Goal: Transaction & Acquisition: Purchase product/service

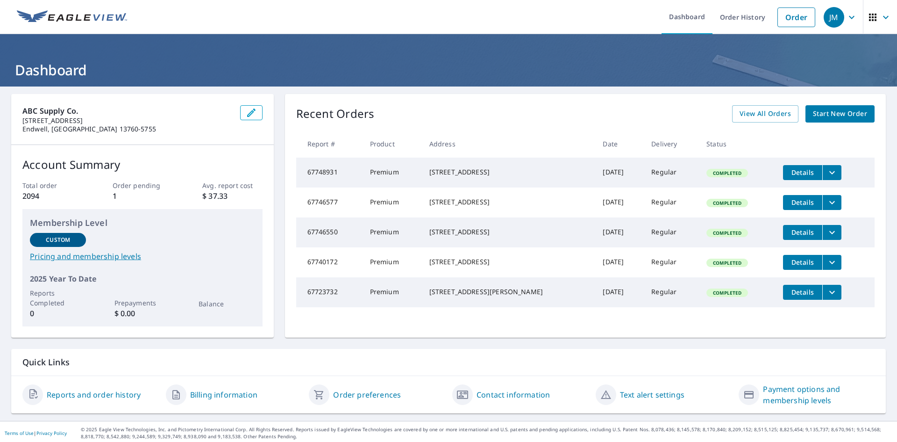
click at [836, 112] on span "Start New Order" at bounding box center [840, 114] width 54 height 12
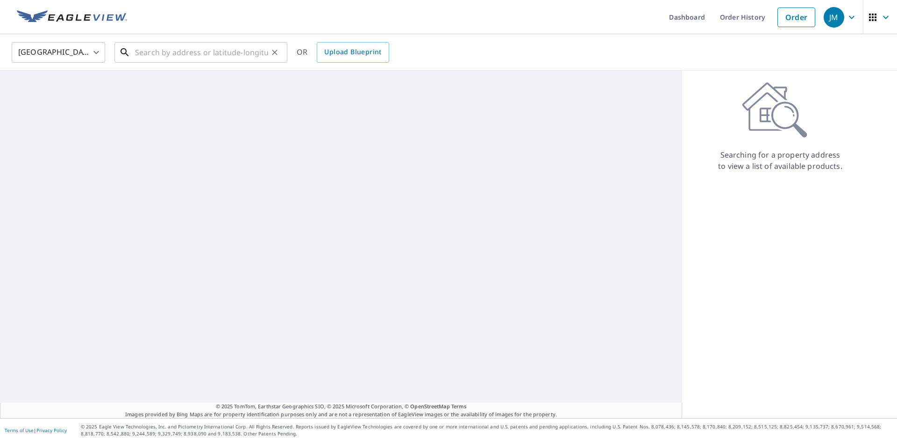
click at [221, 61] on input "text" at bounding box center [201, 52] width 133 height 26
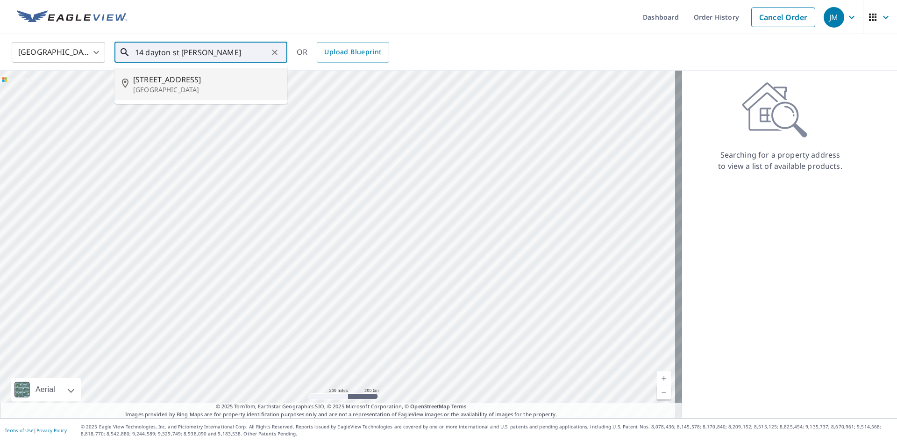
click at [150, 78] on span "14 Dayton St" at bounding box center [206, 79] width 147 height 11
type input "14 Dayton St Johnson City, NY 13790"
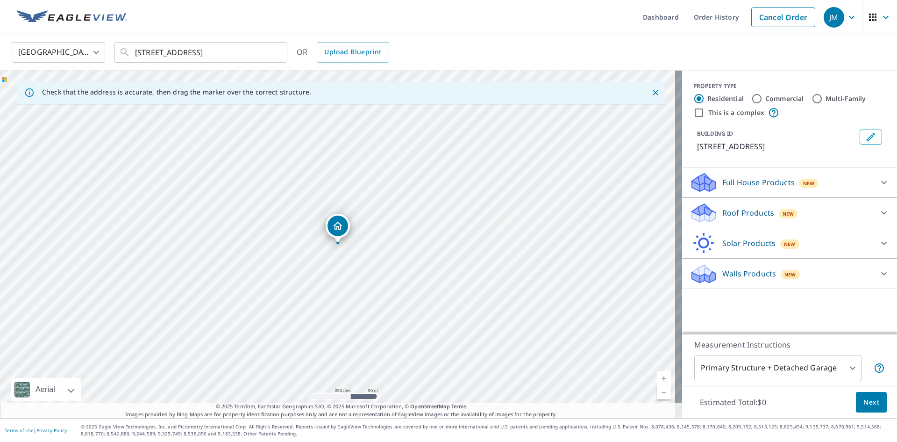
click at [881, 212] on icon at bounding box center [884, 212] width 11 height 11
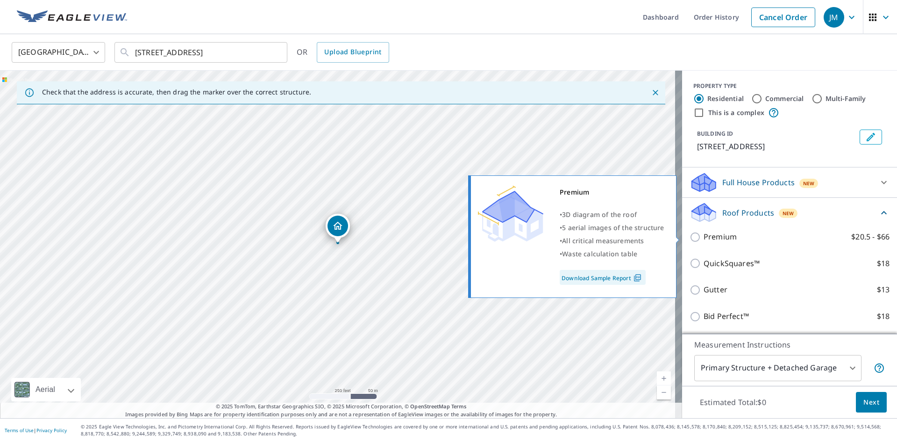
click at [690, 236] on input "Premium $20.5 - $66" at bounding box center [697, 236] width 14 height 11
checkbox input "true"
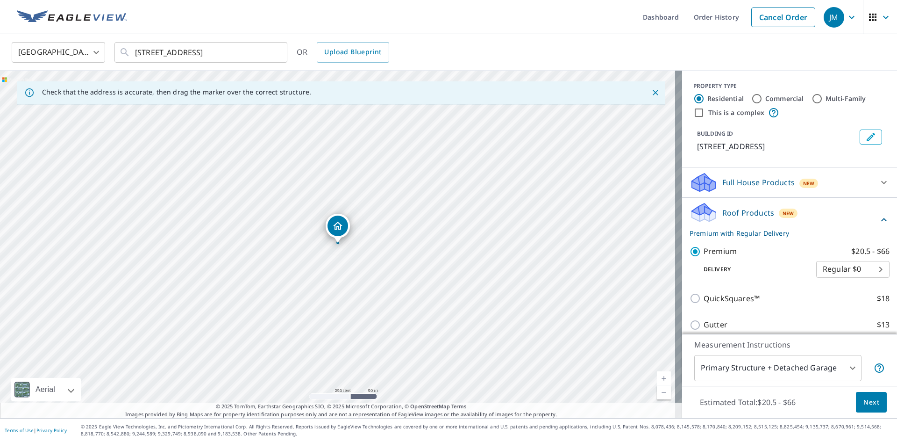
click at [868, 405] on span "Next" at bounding box center [872, 402] width 16 height 12
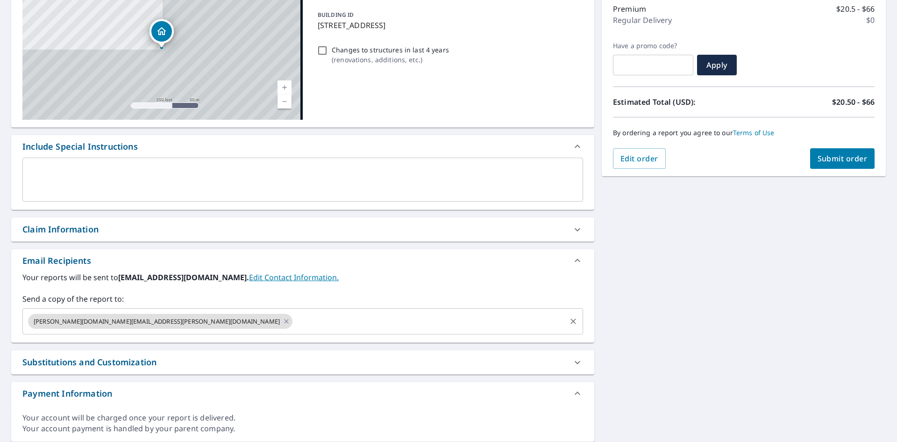
scroll to position [153, 0]
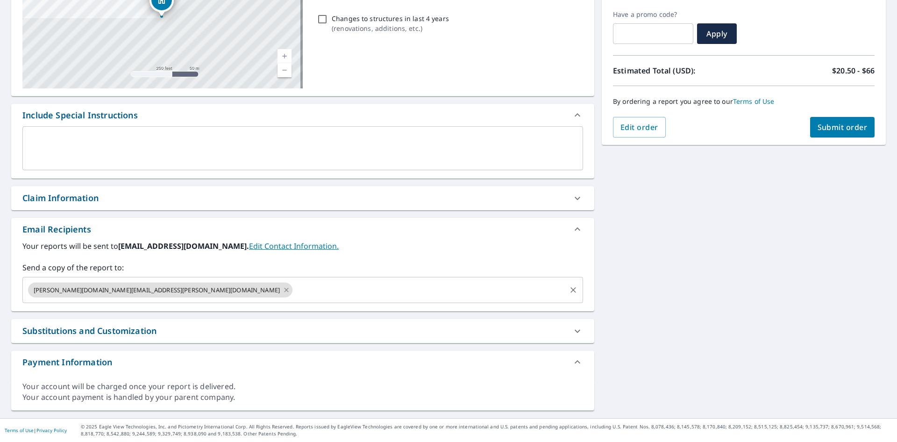
click at [284, 289] on icon at bounding box center [286, 289] width 4 height 4
click at [127, 295] on input "text" at bounding box center [296, 290] width 538 height 18
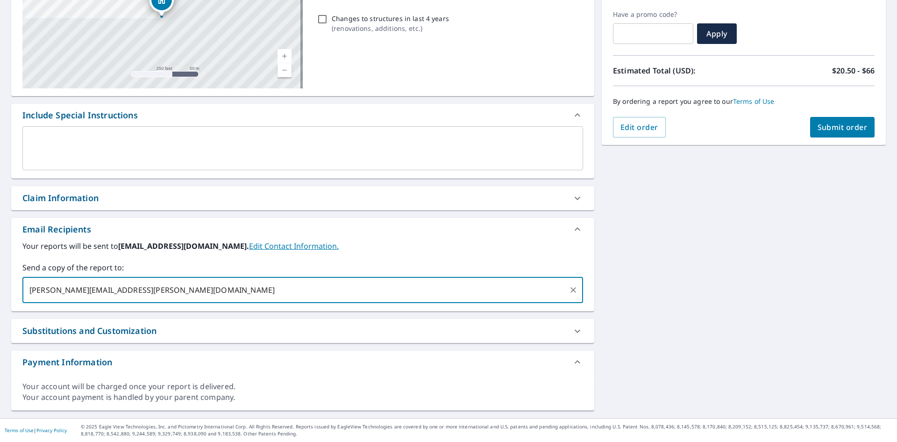
type input "michael.bensley@abcsupply.com"
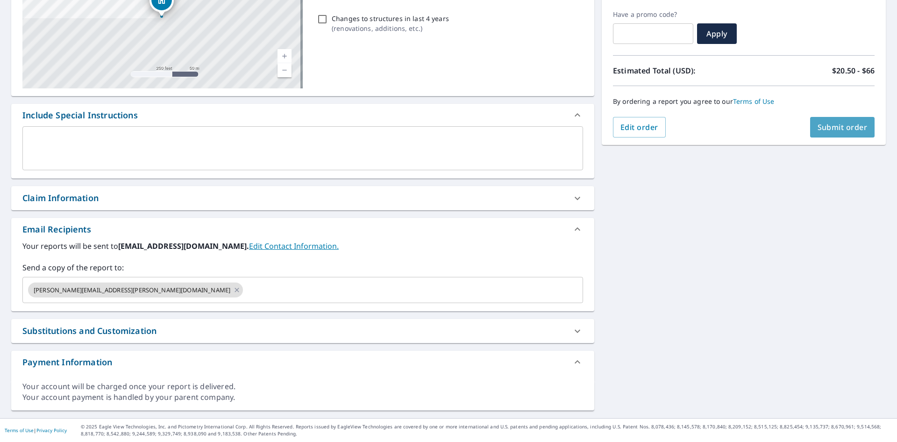
click at [832, 132] on span "Submit order" at bounding box center [843, 127] width 50 height 10
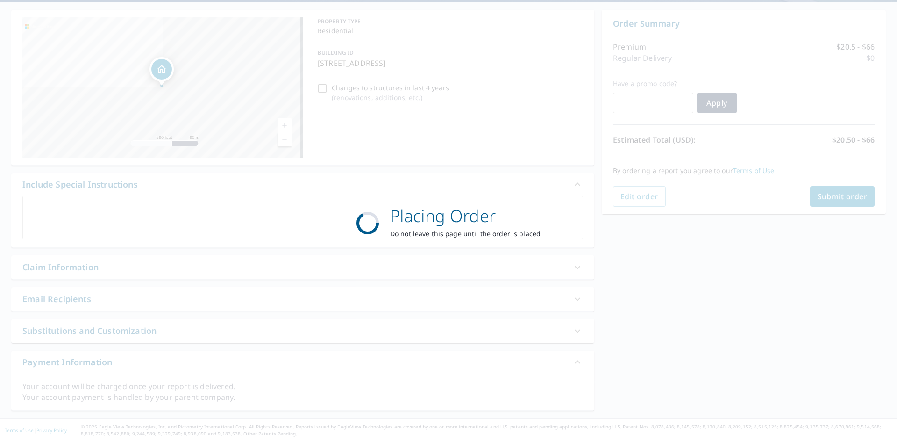
scroll to position [84, 0]
